Goal: Transaction & Acquisition: Download file/media

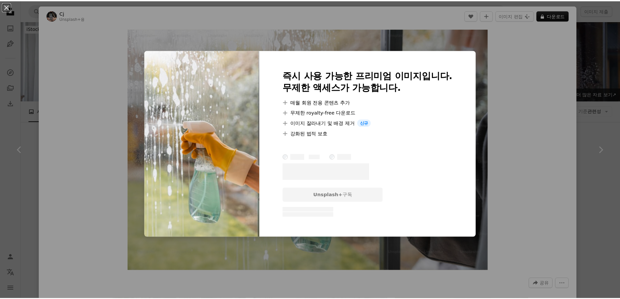
scroll to position [228, 0]
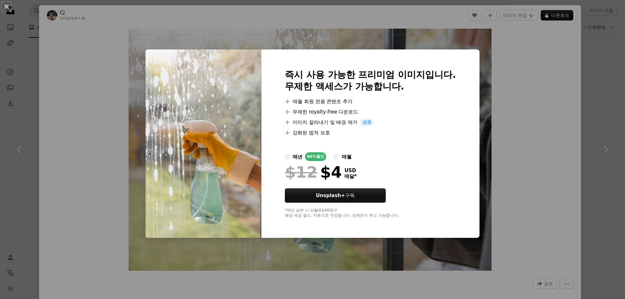
click at [343, 159] on div "매월" at bounding box center [347, 157] width 10 height 8
click at [4, 10] on button "An X shape" at bounding box center [7, 7] width 8 height 8
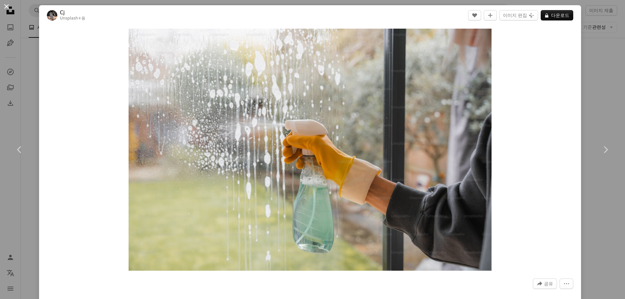
click at [6, 10] on button "An X shape" at bounding box center [7, 7] width 8 height 8
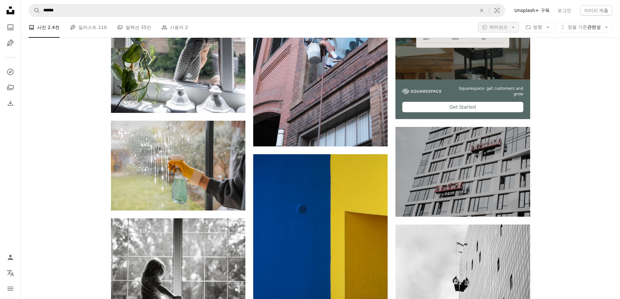
click at [497, 27] on span "라이선스" at bounding box center [498, 26] width 18 height 5
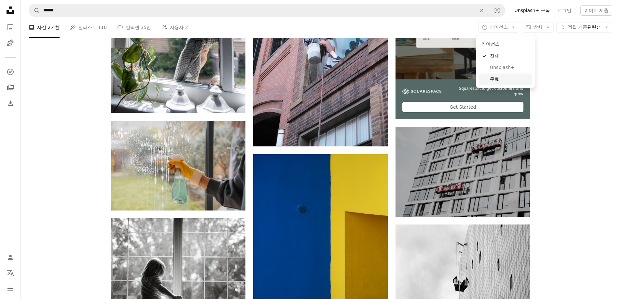
click at [495, 79] on span "무료" at bounding box center [510, 79] width 40 height 7
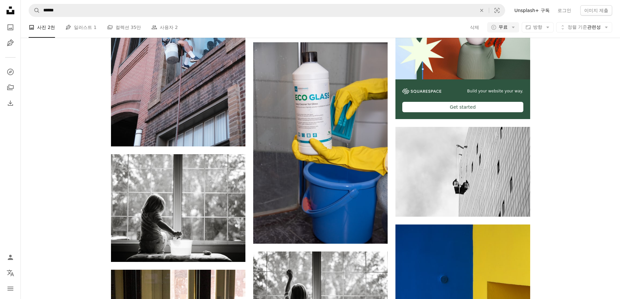
scroll to position [1008, 0]
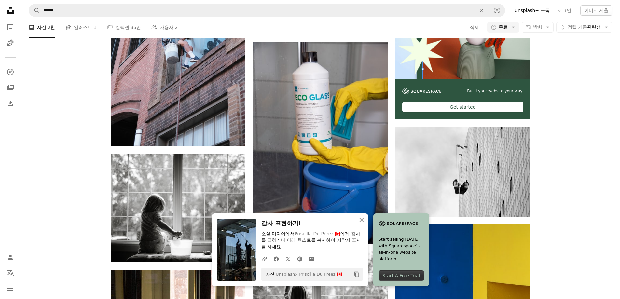
scroll to position [1074, 0]
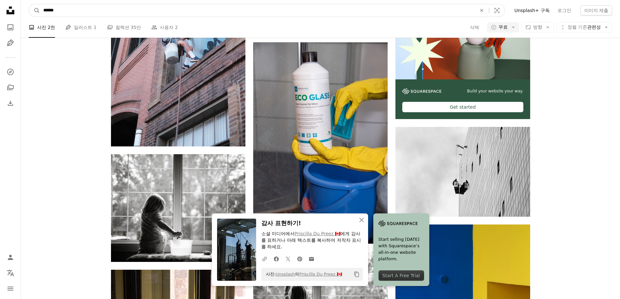
drag, startPoint x: 74, startPoint y: 15, endPoint x: -4, endPoint y: 23, distance: 78.4
type input "****"
click button "A magnifying glass" at bounding box center [34, 10] width 11 height 12
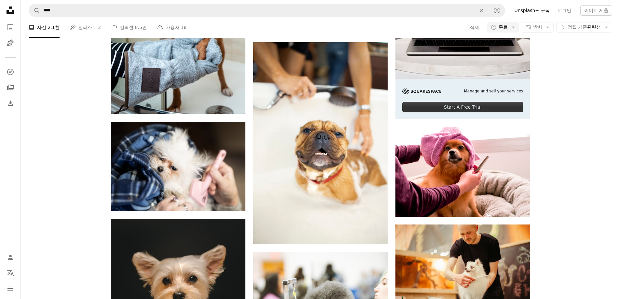
scroll to position [943, 0]
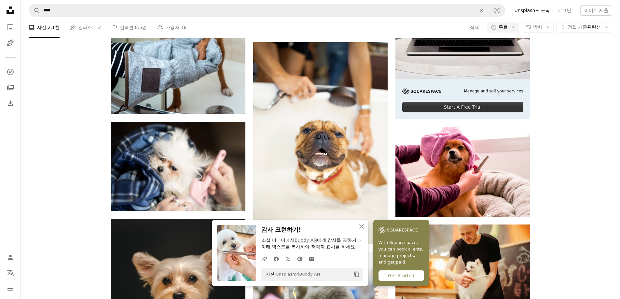
scroll to position [1074, 0]
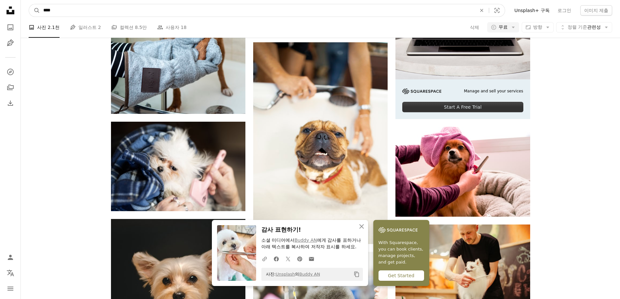
drag, startPoint x: 88, startPoint y: 7, endPoint x: -89, endPoint y: 38, distance: 179.9
type input "*"
type input "**"
click button "A magnifying glass" at bounding box center [34, 10] width 11 height 12
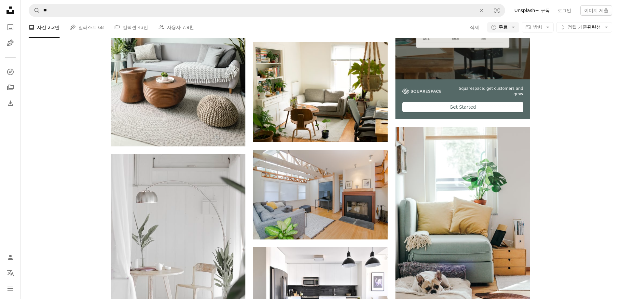
scroll to position [33, 0]
drag, startPoint x: 135, startPoint y: 119, endPoint x: 178, endPoint y: 129, distance: 44.7
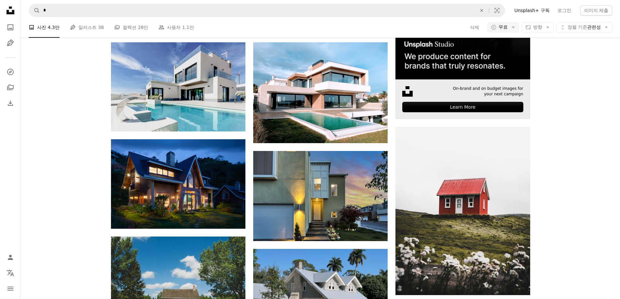
scroll to position [260, 0]
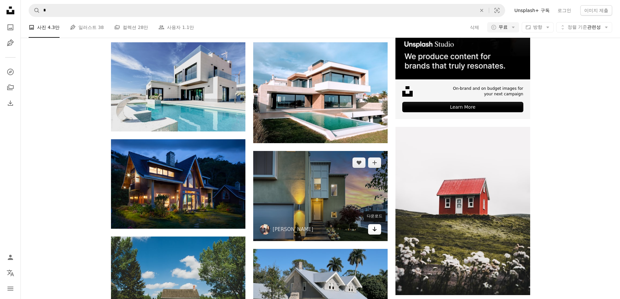
click at [374, 227] on icon "다운로드" at bounding box center [374, 229] width 4 height 5
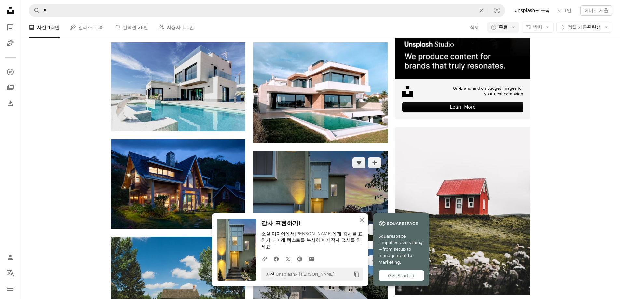
scroll to position [390, 0]
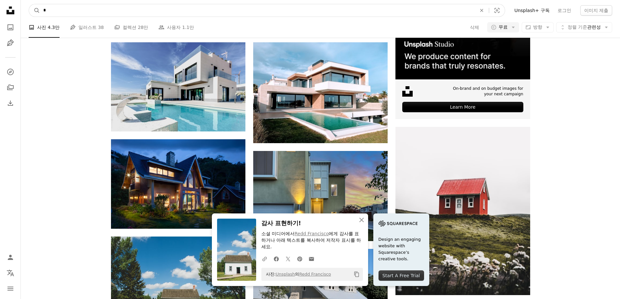
type input "**"
click at [29, 4] on button "A magnifying glass" at bounding box center [34, 10] width 11 height 12
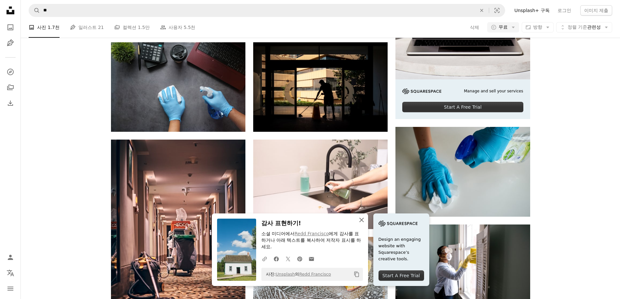
click at [359, 221] on icon "An X shape" at bounding box center [362, 220] width 8 height 8
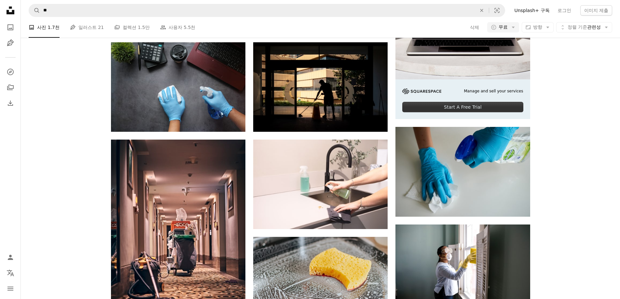
scroll to position [195, 0]
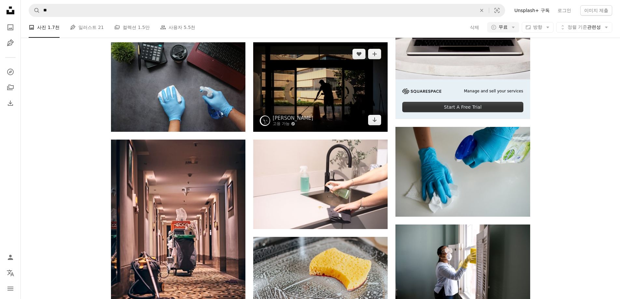
click at [296, 113] on img at bounding box center [320, 86] width 134 height 89
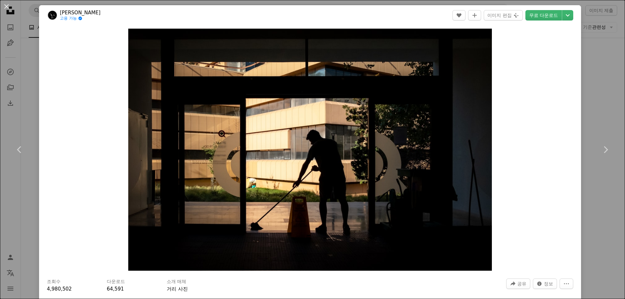
click at [596, 102] on div "An X shape Chevron left Chevron right [PERSON_NAME] 고용 가능 A checkmark inside of…" at bounding box center [312, 149] width 625 height 299
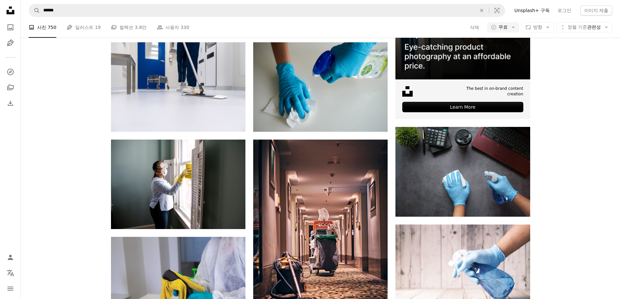
scroll to position [1236, 0]
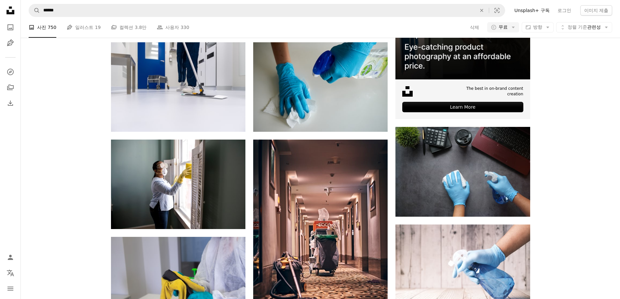
scroll to position [7287, 0]
